Goal: Task Accomplishment & Management: Manage account settings

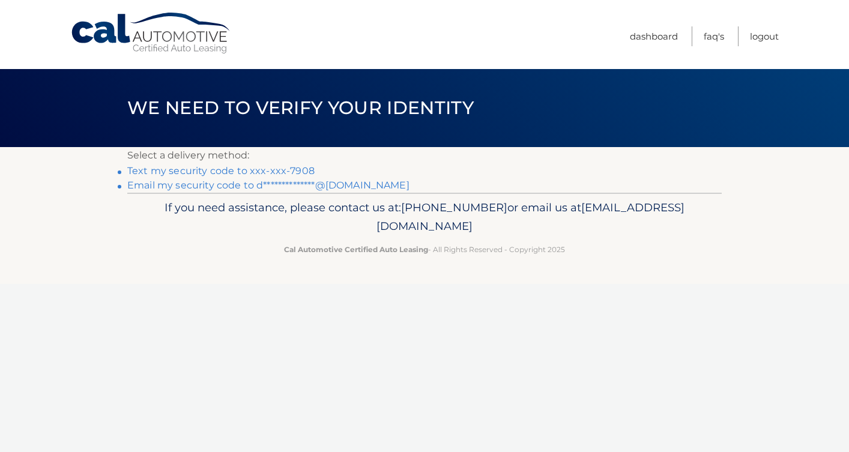
click at [280, 172] on link "Text my security code to xxx-xxx-7908" at bounding box center [220, 170] width 187 height 11
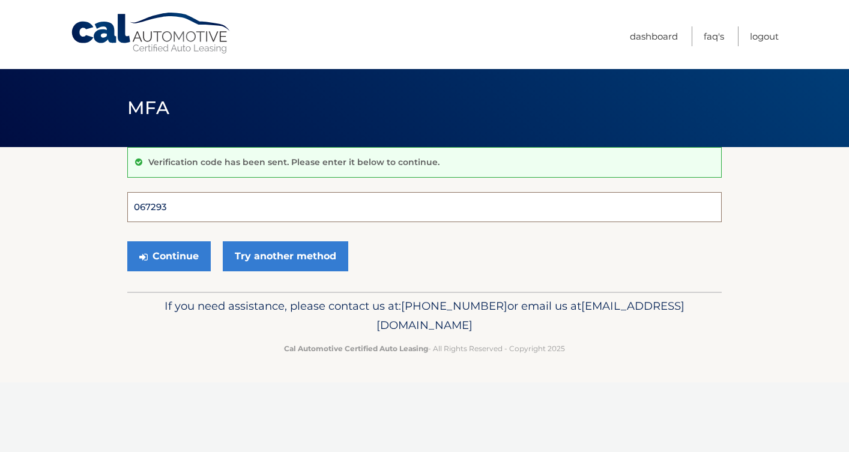
type input "067293"
click at [169, 256] on button "Continue" at bounding box center [168, 256] width 83 height 30
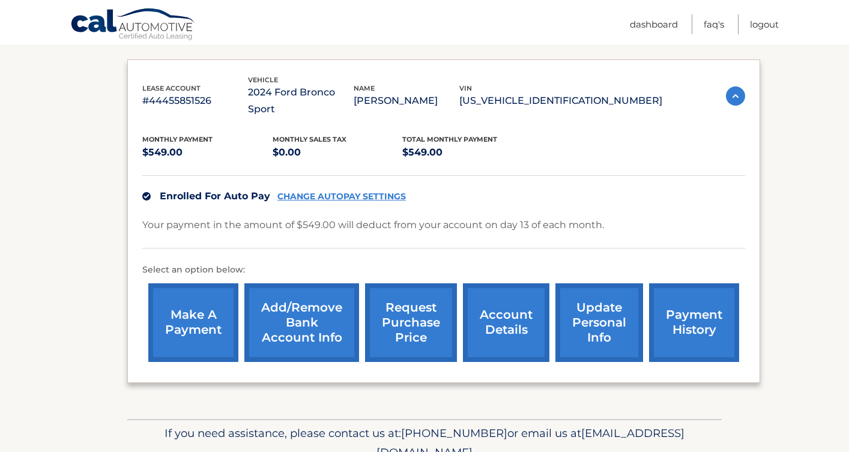
scroll to position [204, 0]
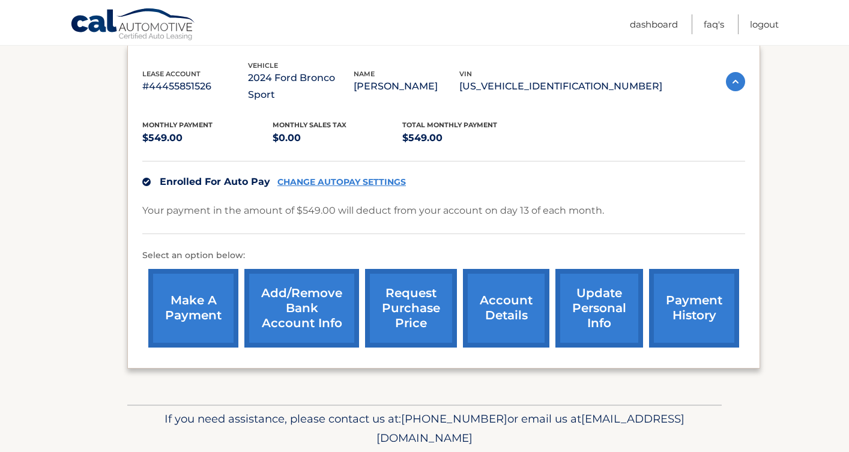
click at [342, 177] on link "CHANGE AUTOPAY SETTINGS" at bounding box center [342, 182] width 129 height 10
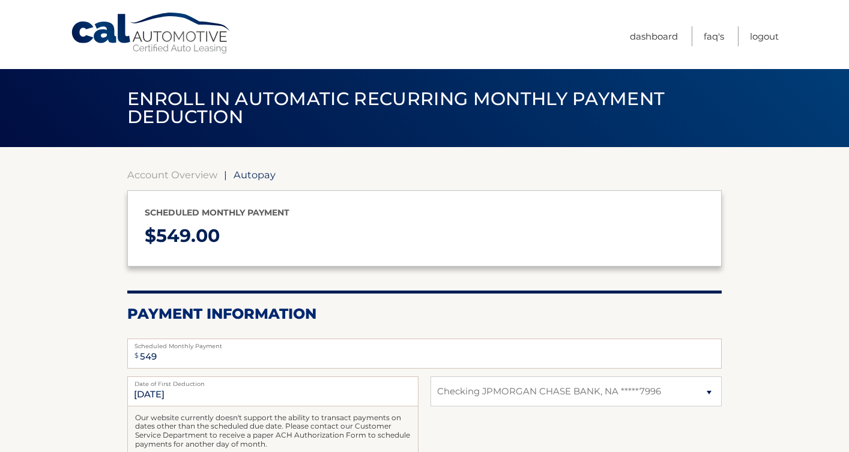
select select "NzMyYTFiMGEtYTA1NC00MzhmLTk0NzAtY2JkM2Q4MTM5YmFm"
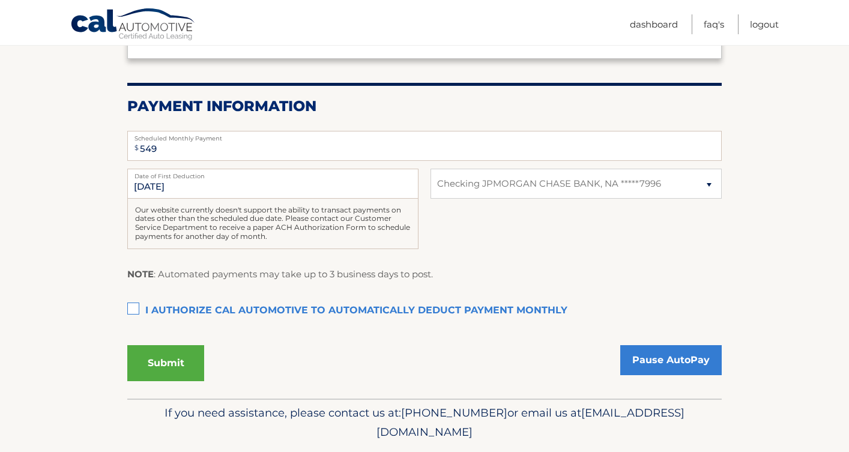
scroll to position [210, 0]
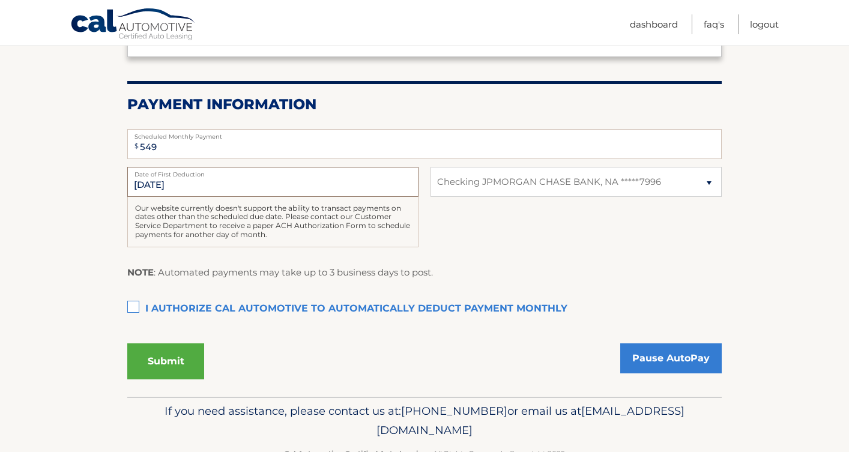
click at [246, 177] on input "10/13/2025" at bounding box center [272, 182] width 291 height 30
click at [168, 180] on input "10/13/2025" at bounding box center [272, 182] width 291 height 30
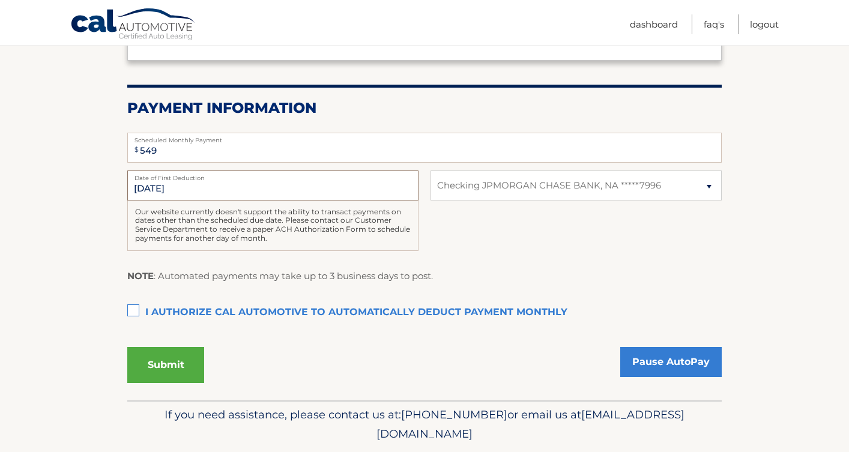
scroll to position [208, 0]
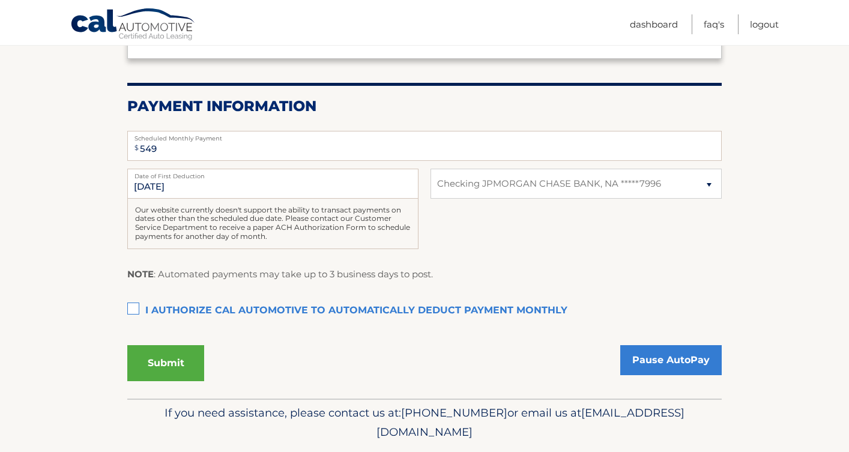
click at [136, 303] on label "I authorize cal automotive to automatically deduct payment monthly This checkbo…" at bounding box center [424, 311] width 595 height 24
click at [0, 0] on input "I authorize cal automotive to automatically deduct payment monthly This checkbo…" at bounding box center [0, 0] width 0 height 0
click at [177, 360] on button "Submit" at bounding box center [165, 363] width 77 height 36
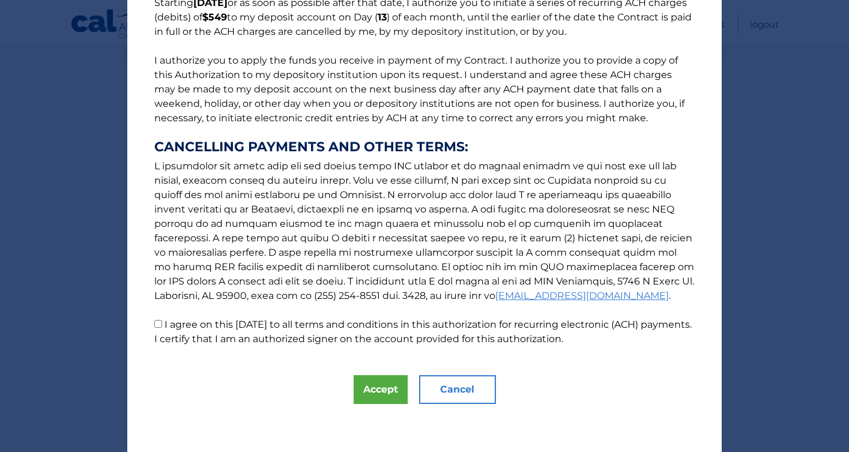
scroll to position [115, 0]
click at [371, 391] on button "Accept" at bounding box center [381, 389] width 54 height 29
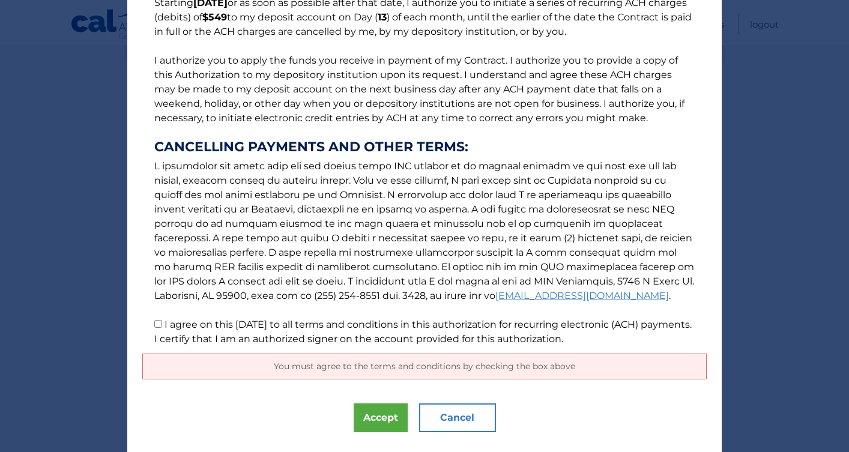
click at [157, 326] on input "I agree on this 10/08/2025 to all terms and conditions in this authorization fo…" at bounding box center [158, 324] width 8 height 8
checkbox input "true"
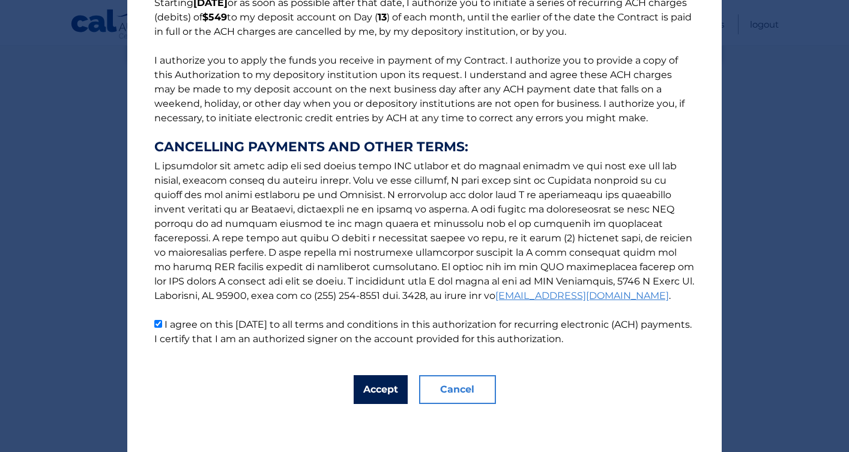
click at [385, 389] on button "Accept" at bounding box center [381, 389] width 54 height 29
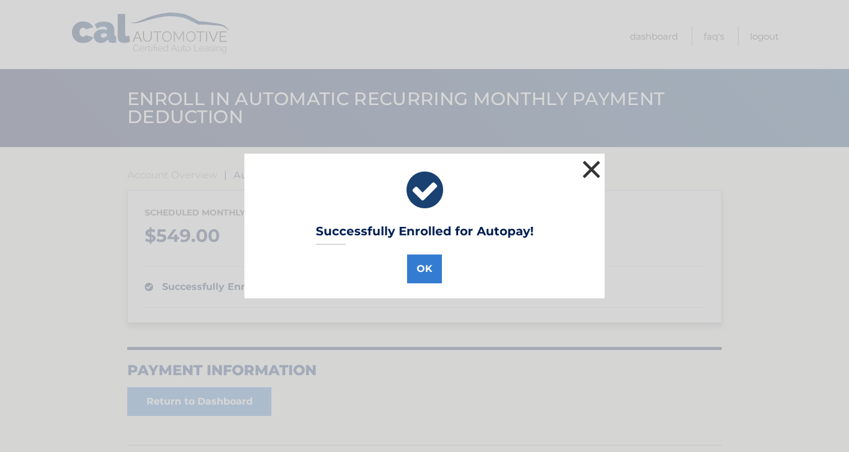
click at [586, 168] on button "×" at bounding box center [592, 169] width 24 height 24
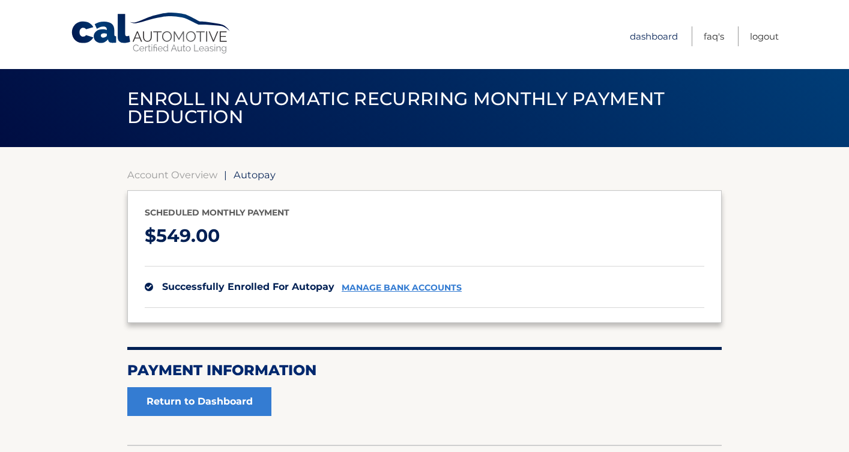
click at [645, 35] on link "Dashboard" at bounding box center [654, 36] width 48 height 20
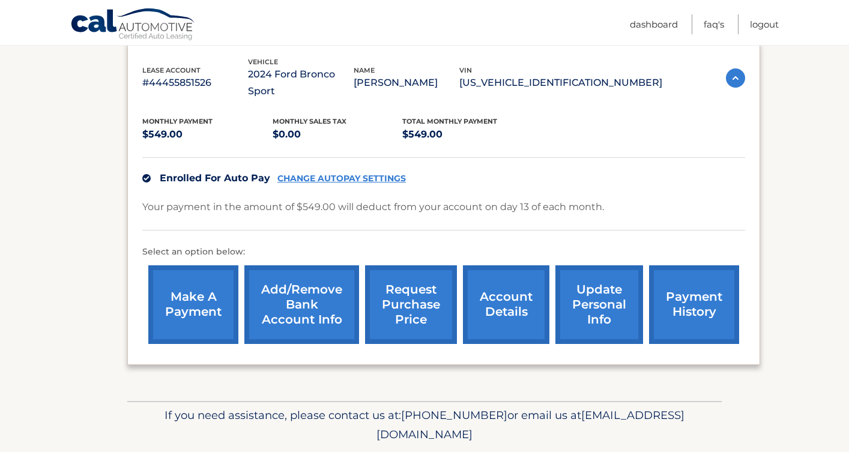
scroll to position [207, 0]
click at [293, 297] on link "Add/Remove bank account info" at bounding box center [301, 305] width 115 height 79
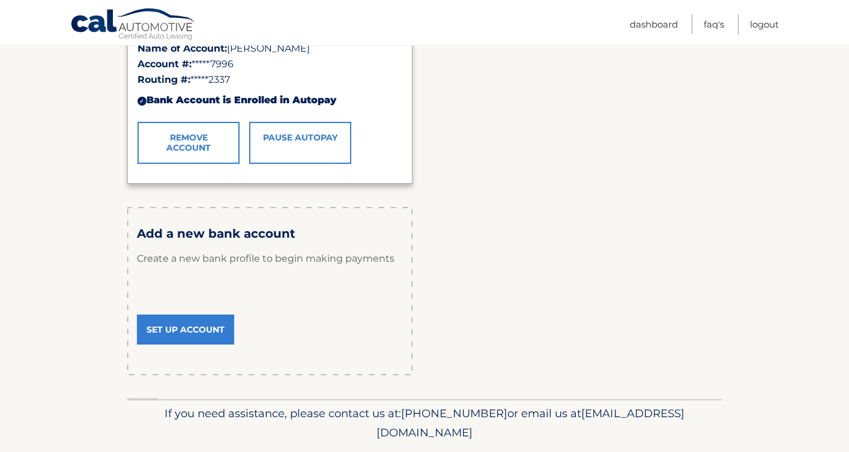
scroll to position [281, 0]
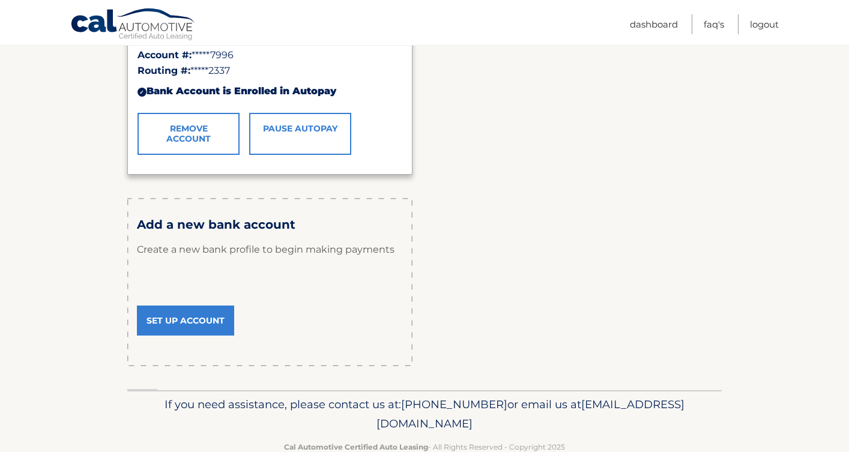
click at [192, 322] on link "Set Up Account" at bounding box center [185, 321] width 97 height 30
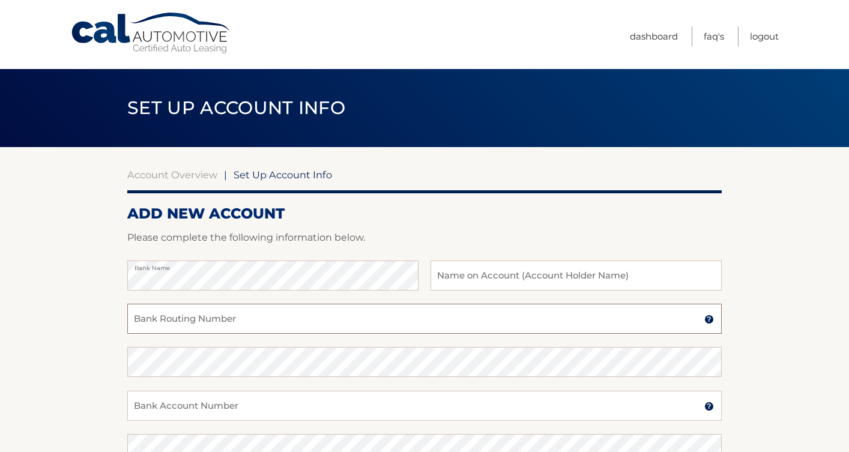
click at [236, 325] on input "Bank Routing Number" at bounding box center [424, 319] width 595 height 30
type input "0"
type input "021202337"
click at [458, 277] on input "text" at bounding box center [576, 276] width 291 height 30
type input "[PERSON_NAME]"
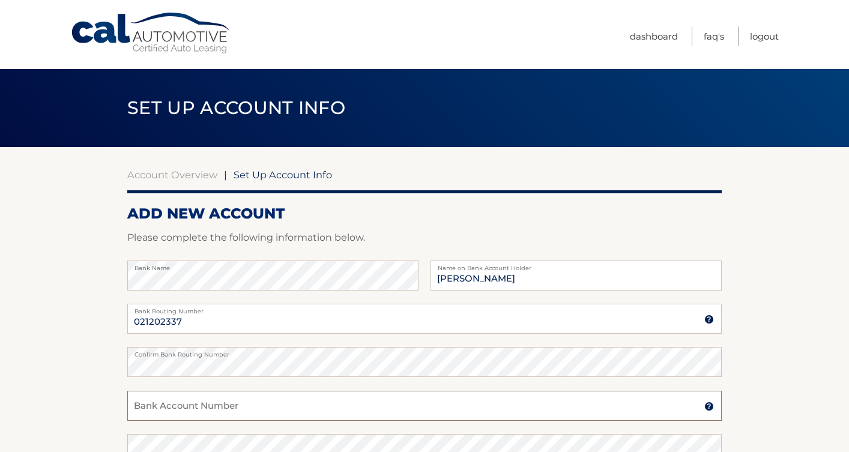
click at [192, 408] on input "Bank Account Number" at bounding box center [424, 406] width 595 height 30
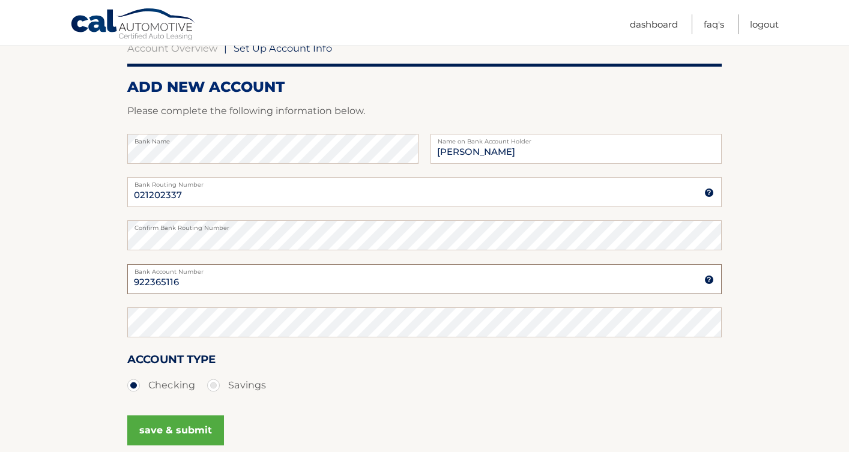
scroll to position [157, 0]
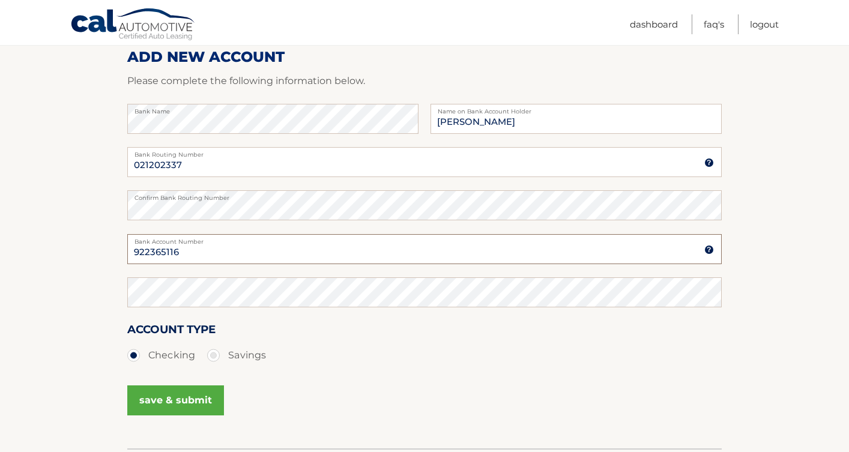
type input "922365116"
click at [182, 401] on button "save & submit" at bounding box center [175, 401] width 97 height 30
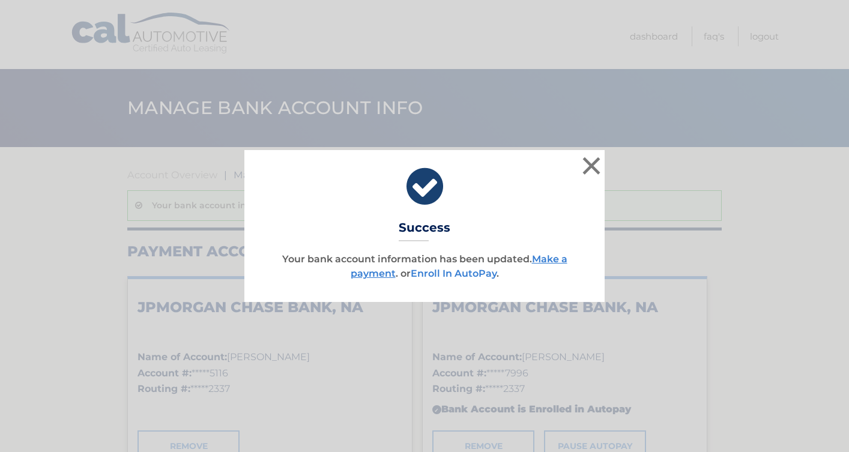
click at [474, 274] on link "Enroll In AutoPay" at bounding box center [454, 273] width 86 height 11
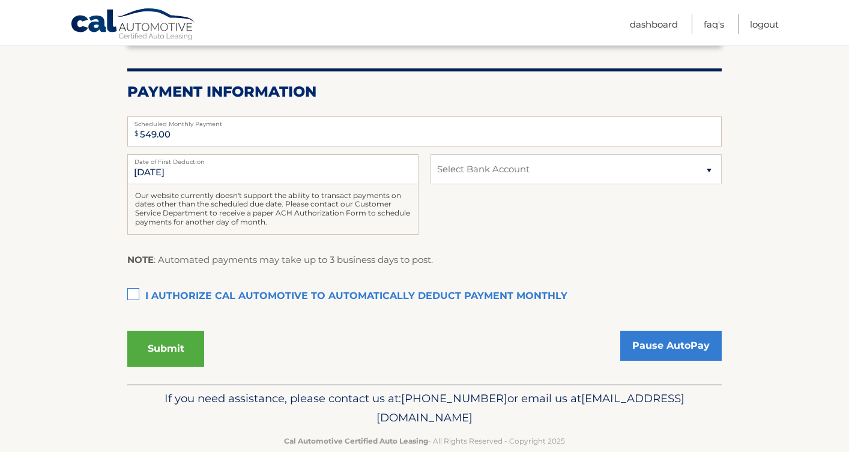
scroll to position [225, 0]
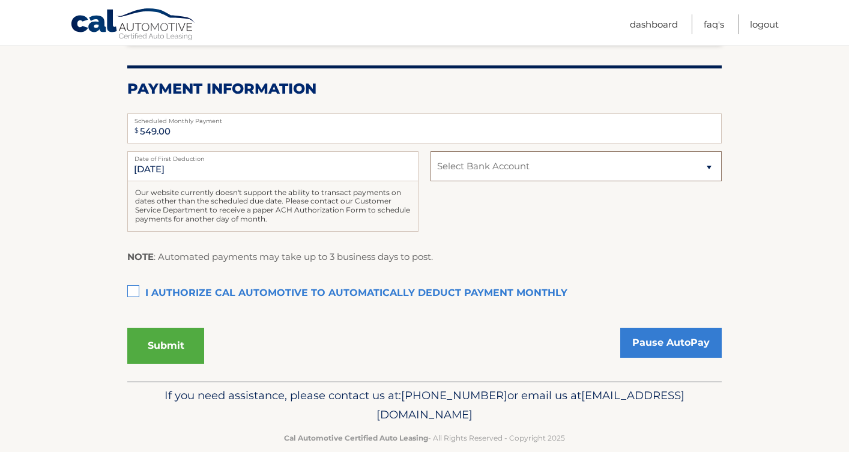
select select "NDkwNWJlZGItOTI4Yy00MjExLTk0OGUtNTk2ZDgxNDNiM2Ey"
click at [136, 285] on label "I authorize cal automotive to automatically deduct payment monthly This checkbo…" at bounding box center [424, 294] width 595 height 24
click at [0, 0] on input "I authorize cal automotive to automatically deduct payment monthly This checkbo…" at bounding box center [0, 0] width 0 height 0
click at [180, 346] on button "Submit" at bounding box center [165, 346] width 77 height 36
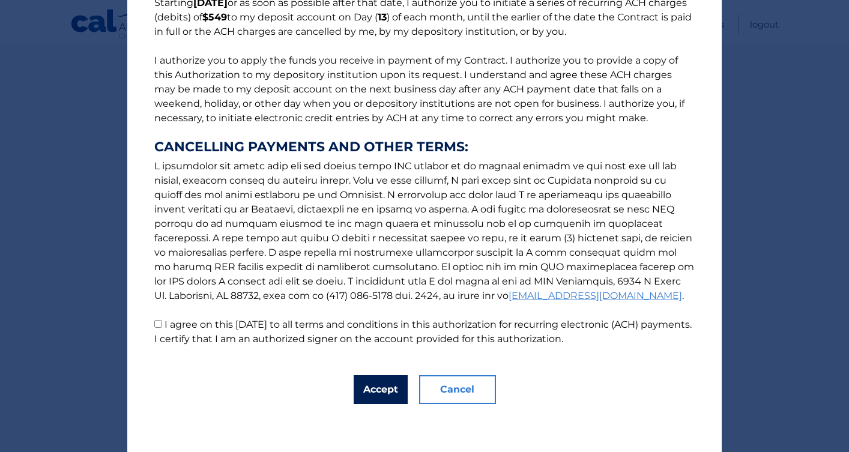
scroll to position [115, 0]
click at [162, 327] on p "The words "I" "me" and "my" mean any identified Customer who signs this Authori…" at bounding box center [424, 127] width 565 height 437
click at [156, 326] on input "I agree on this 10/08/2025 to all terms and conditions in this authorization fo…" at bounding box center [158, 324] width 8 height 8
checkbox input "true"
click at [374, 391] on button "Accept" at bounding box center [381, 389] width 54 height 29
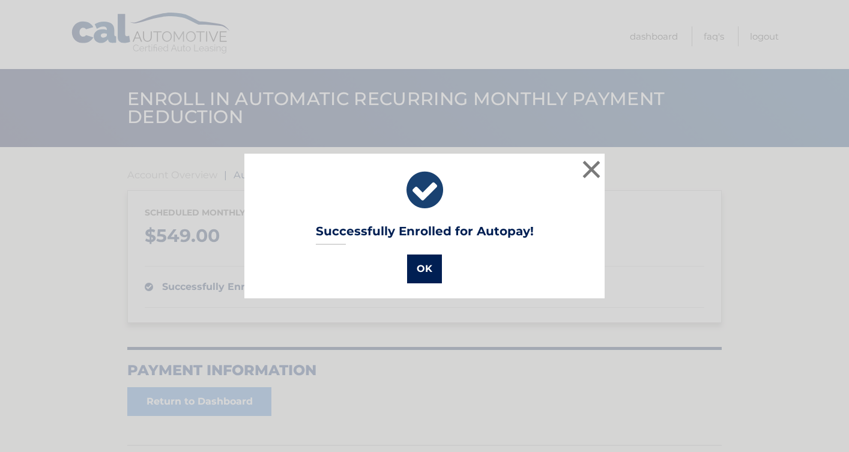
click at [422, 272] on button "OK" at bounding box center [424, 269] width 35 height 29
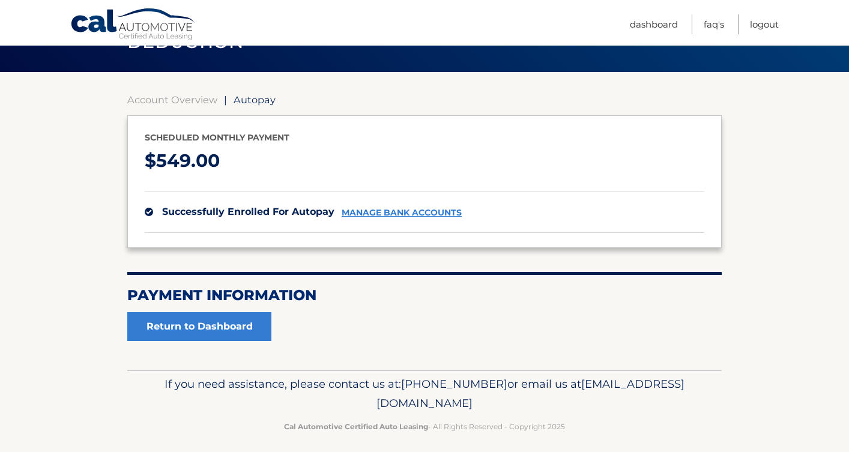
scroll to position [77, 0]
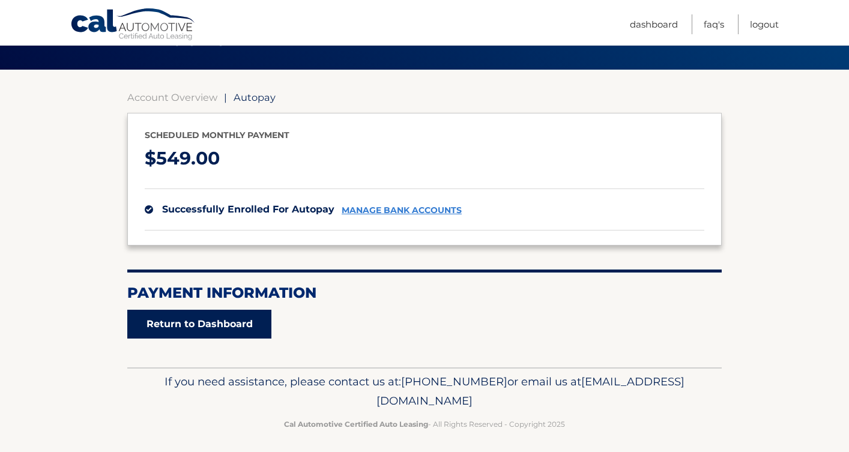
click at [217, 323] on link "Return to Dashboard" at bounding box center [199, 324] width 144 height 29
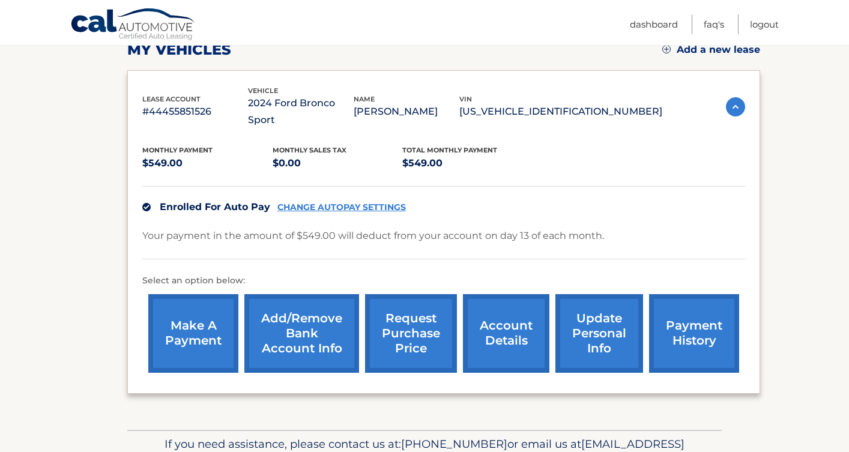
scroll to position [177, 0]
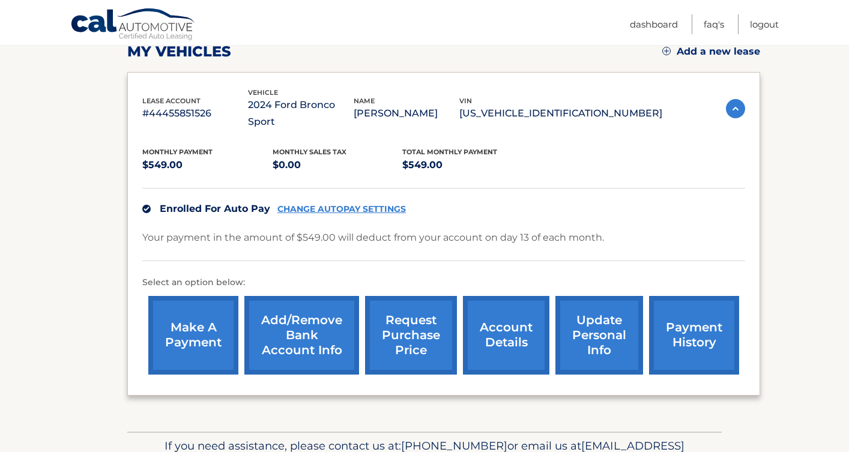
click at [329, 204] on link "CHANGE AUTOPAY SETTINGS" at bounding box center [342, 209] width 129 height 10
click at [678, 330] on link "payment history" at bounding box center [694, 335] width 90 height 79
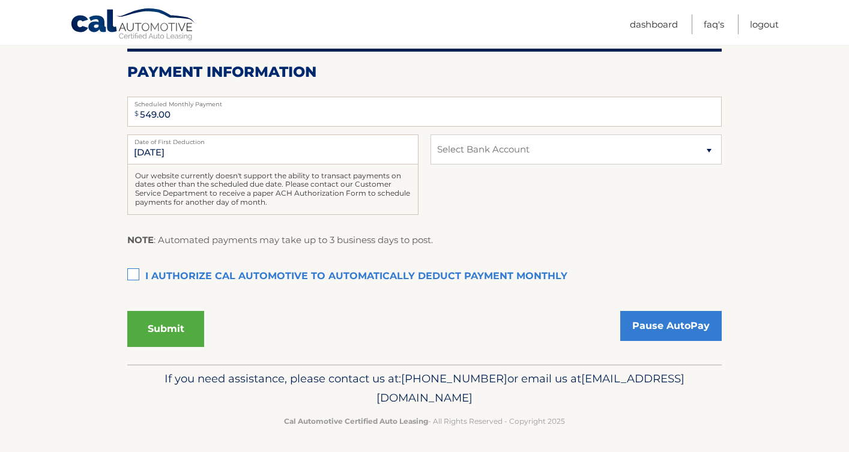
scroll to position [241, 0]
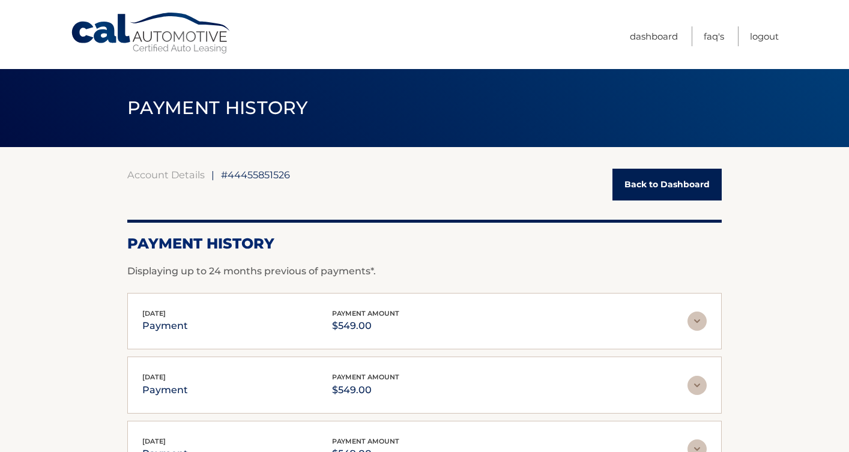
click at [638, 191] on link "Back to Dashboard" at bounding box center [667, 185] width 109 height 32
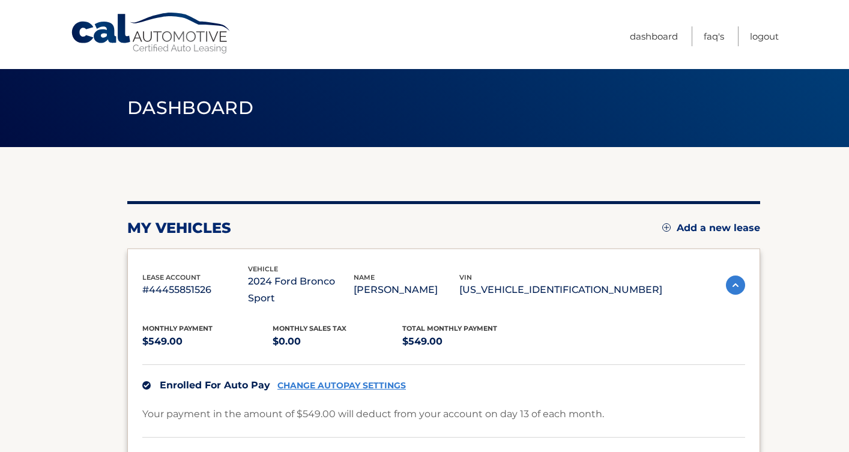
click at [765, 36] on link "Logout" at bounding box center [764, 36] width 29 height 20
